Goal: Use online tool/utility: Utilize a website feature to perform a specific function

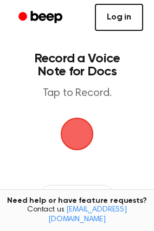
click at [118, 18] on link "Log in" at bounding box center [119, 17] width 48 height 27
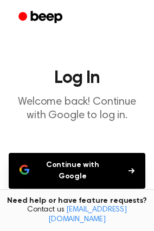
click at [92, 164] on button "Continue with Google" at bounding box center [77, 171] width 137 height 36
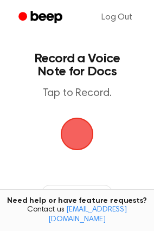
click at [87, 129] on span "button" at bounding box center [76, 133] width 39 height 39
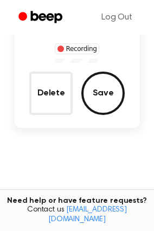
scroll to position [54, 0]
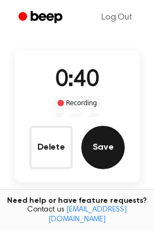
click at [102, 158] on button "Save" at bounding box center [102, 147] width 43 height 43
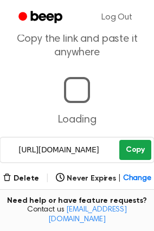
click at [134, 140] on button "Copy" at bounding box center [135, 150] width 32 height 20
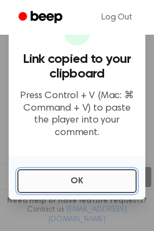
click at [75, 173] on button "OK" at bounding box center [76, 181] width 119 height 24
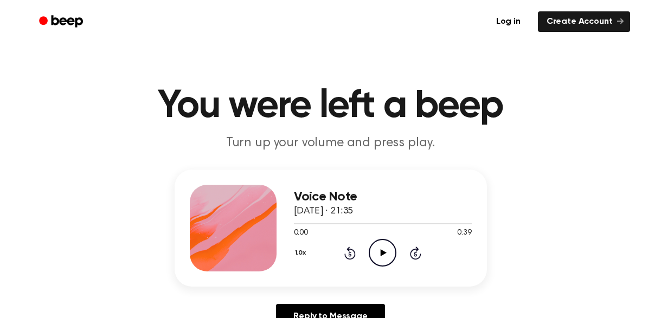
click at [379, 261] on icon "Play Audio" at bounding box center [382, 253] width 28 height 28
click at [347, 224] on div at bounding box center [383, 223] width 178 height 1
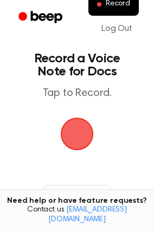
click at [83, 132] on span "button" at bounding box center [77, 134] width 35 height 35
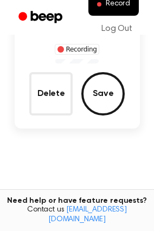
scroll to position [108, 0]
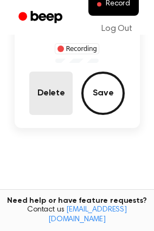
drag, startPoint x: 15, startPoint y: 93, endPoint x: 36, endPoint y: 99, distance: 22.0
click at [17, 95] on div "1:02 Recording Delete Save" at bounding box center [77, 62] width 125 height 106
click at [38, 99] on button "Delete" at bounding box center [50, 93] width 43 height 43
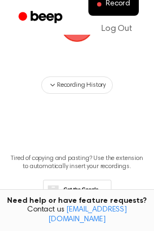
scroll to position [74, 0]
